Goal: Find specific page/section: Find specific page/section

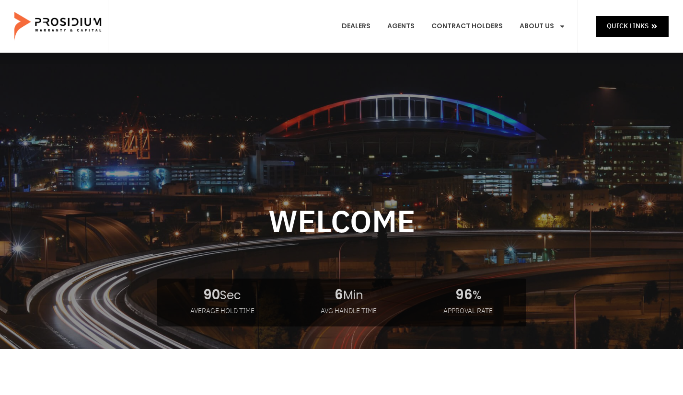
click at [553, 103] on link "Leadership" at bounding box center [558, 113] width 93 height 21
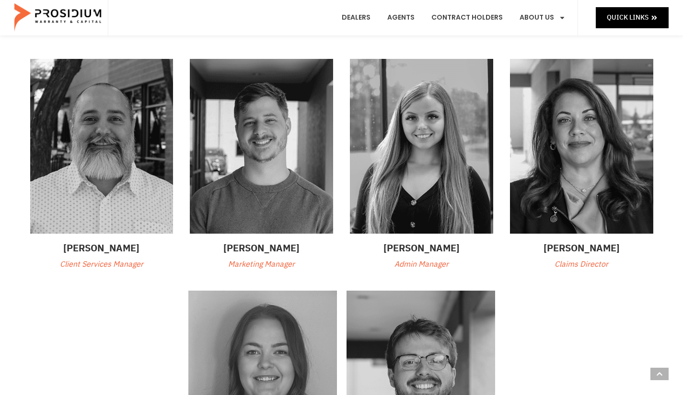
scroll to position [240, 0]
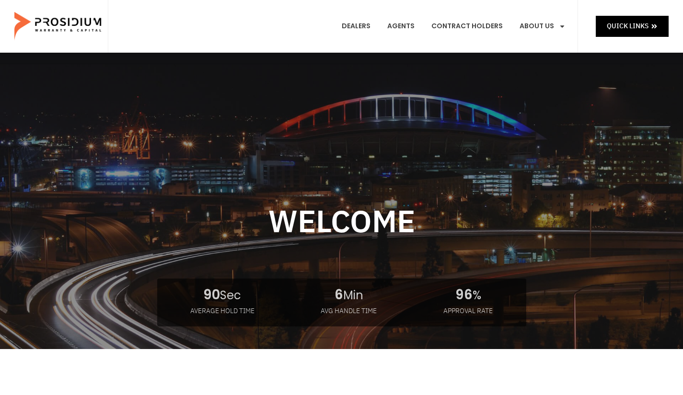
click at [561, 103] on link "Leadership" at bounding box center [558, 113] width 93 height 21
